Goal: Information Seeking & Learning: Learn about a topic

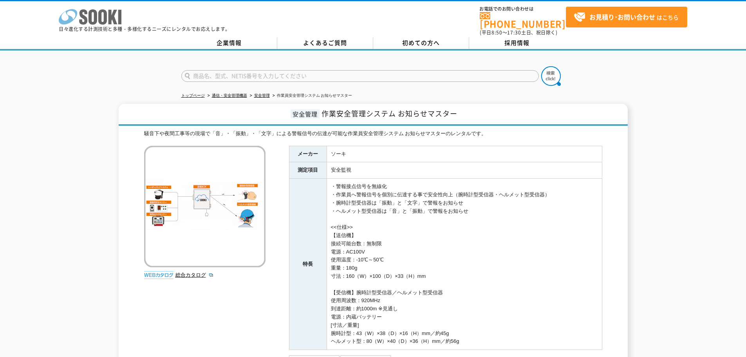
click at [98, 16] on icon "株式会社 ソーキ" at bounding box center [90, 17] width 63 height 16
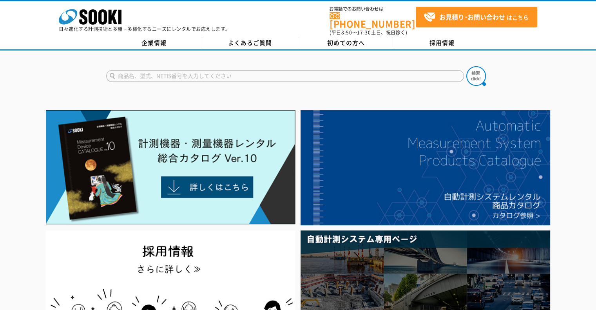
click at [254, 70] on input "text" at bounding box center [285, 76] width 358 height 12
paste input "ゴールドマスター２４K"
type input "ゴールドマスター２４K"
click at [472, 74] on img at bounding box center [476, 76] width 20 height 20
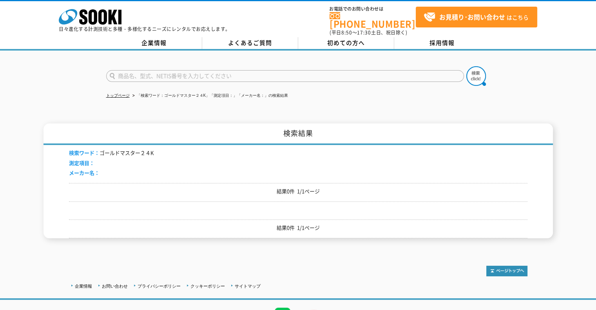
click at [180, 71] on input "text" at bounding box center [285, 76] width 358 height 12
type input "ゴールド"
click at [477, 71] on img at bounding box center [476, 76] width 20 height 20
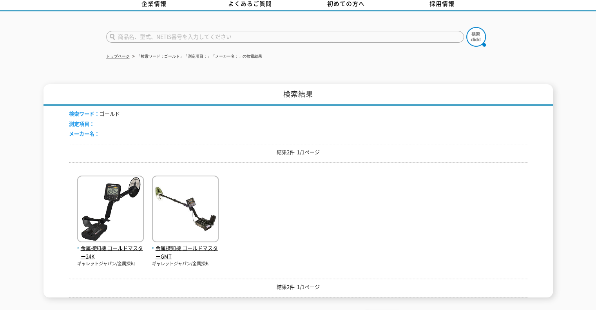
scroll to position [78, 0]
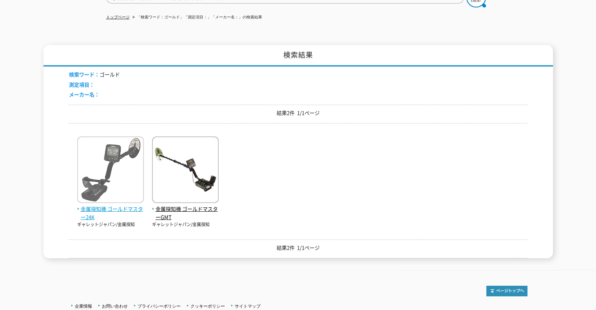
click at [92, 211] on span "金属探知機 ゴールドマスター24K" at bounding box center [110, 213] width 67 height 16
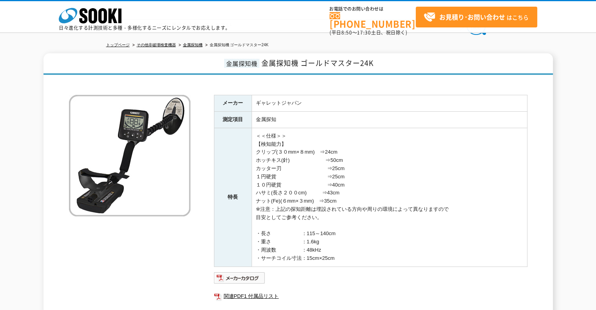
scroll to position [93, 0]
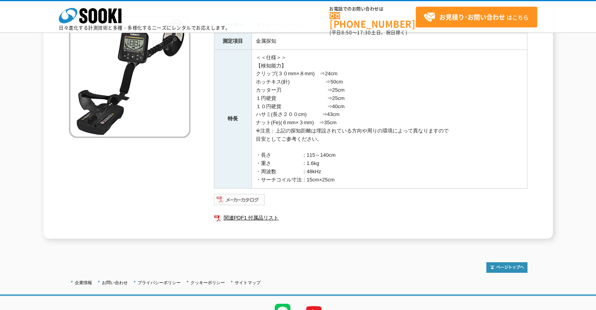
click at [244, 198] on img at bounding box center [239, 199] width 51 height 13
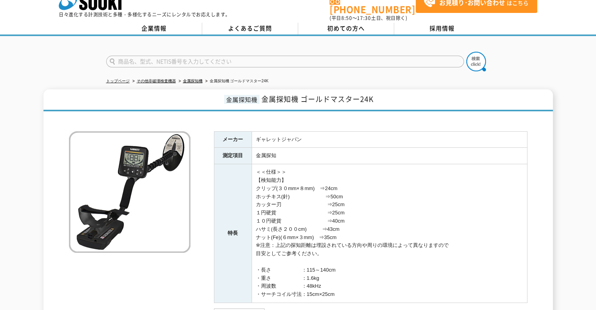
drag, startPoint x: 266, startPoint y: 181, endPoint x: 378, endPoint y: 230, distance: 122.0
click at [378, 230] on td "＜＜仕様＞＞ 【検知能力】 クリップ(３０mm×８mm)　⇒24cm ホッチキス(針)　　　　　　　⇒50cm カッター刃　　　　　　　　　⇒25cm １円硬…" at bounding box center [388, 233] width 275 height 139
copy td "クリップ(３０mm×８mm)　⇒24cm ホッチキス(針)　　　　　　　⇒50cm カッター刃　　　　　　　　　⇒25cm １円硬貨　　　　　　　　　　⇒25…"
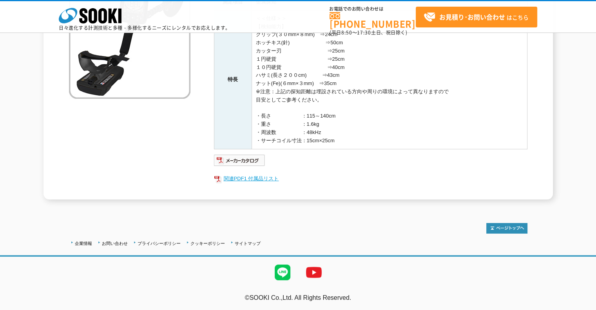
click at [247, 175] on link "関連PDF1 付属品リスト" at bounding box center [370, 178] width 313 height 10
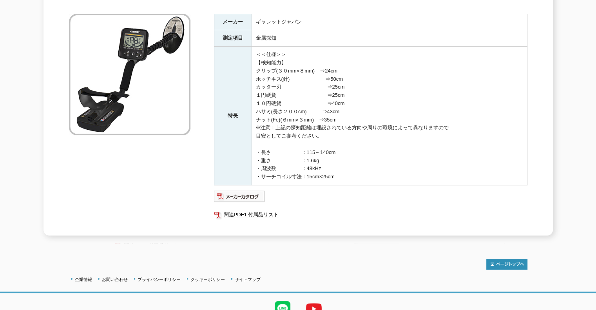
scroll to position [14, 0]
